Goal: Task Accomplishment & Management: Manage account settings

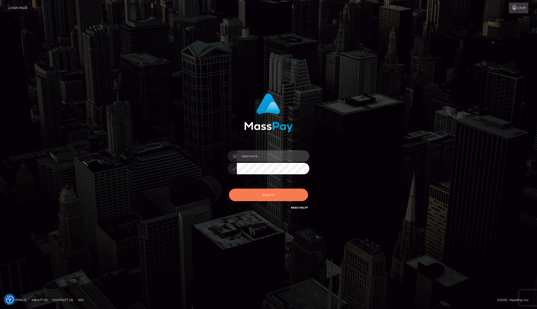
type input "Josue perales"
click at [264, 198] on button "Sign in" at bounding box center [268, 194] width 79 height 13
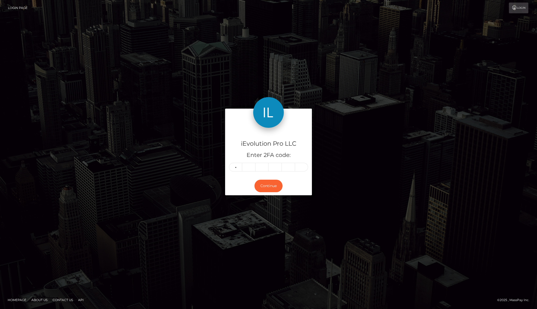
type input "1"
type input "9"
type input "3"
type input "6"
type input "0"
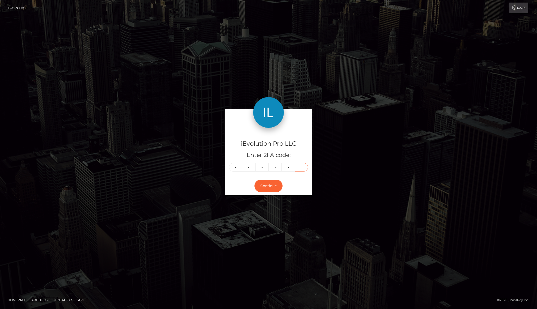
type input "8"
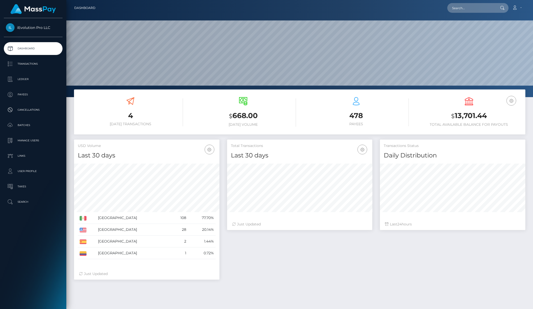
scroll to position [91, 145]
click at [15, 64] on p "Transactions" at bounding box center [33, 64] width 55 height 8
